Goal: Transaction & Acquisition: Purchase product/service

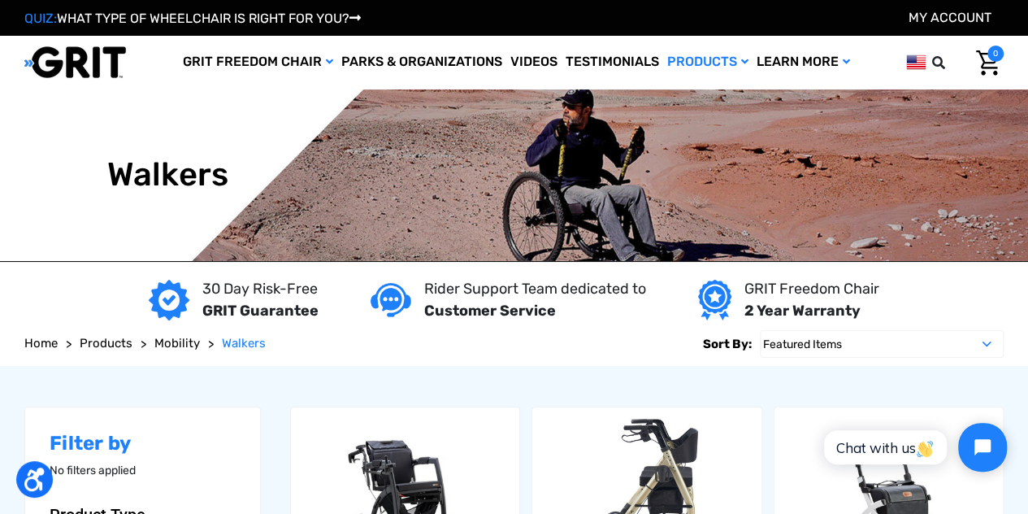
click at [955, 292] on div "30 Day Risk-Free GRIT Guarantee Rider Support Team dedicated to Customer Servic…" at bounding box center [514, 300] width 1028 height 44
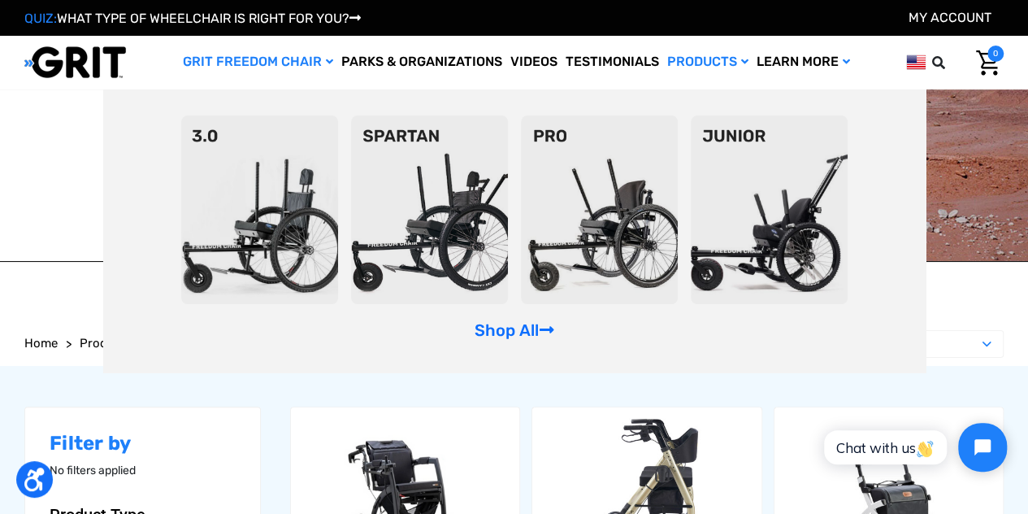
click at [258, 67] on link "GRIT Freedom Chair" at bounding box center [258, 62] width 158 height 53
click at [522, 330] on link "Shop All" at bounding box center [514, 330] width 80 height 20
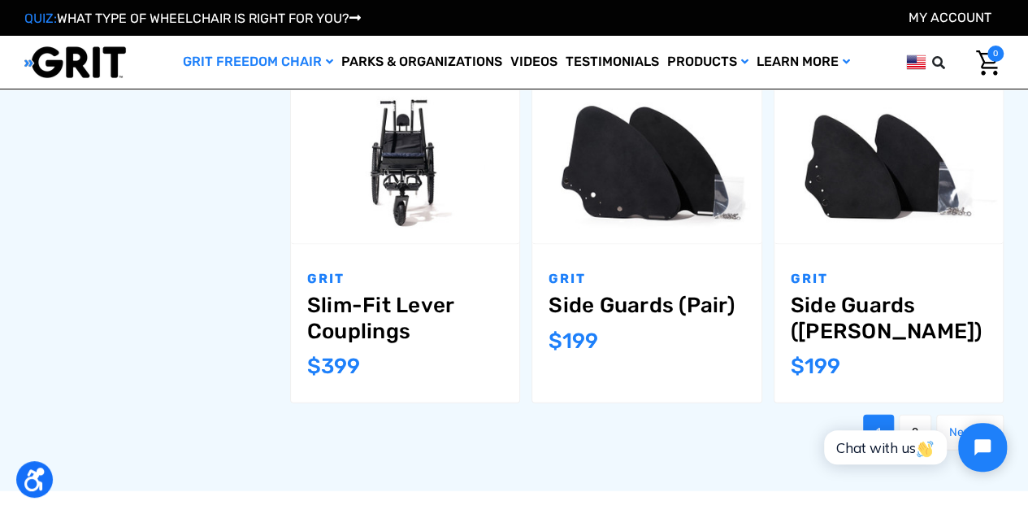
scroll to position [1785, 0]
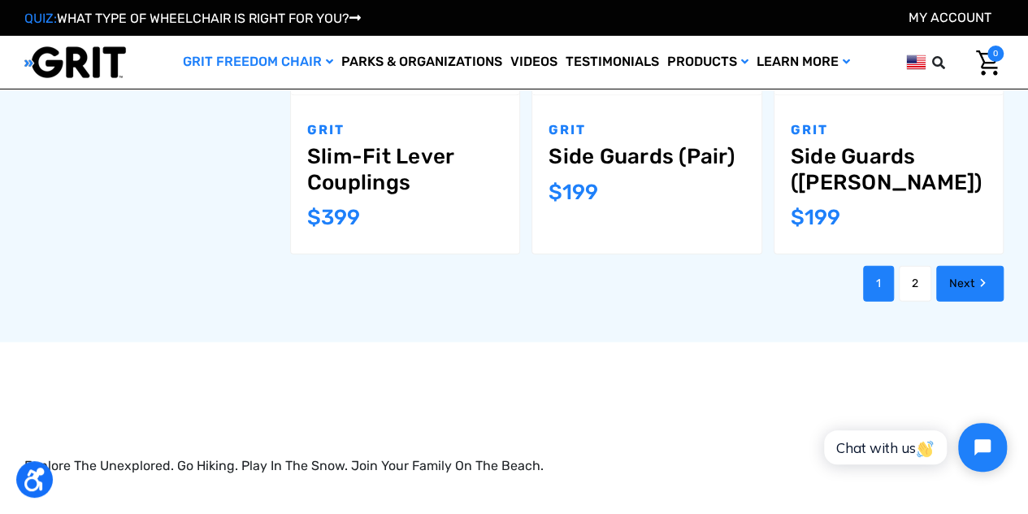
click at [949, 266] on link "Next" at bounding box center [969, 284] width 67 height 36
